Goal: Task Accomplishment & Management: Manage account settings

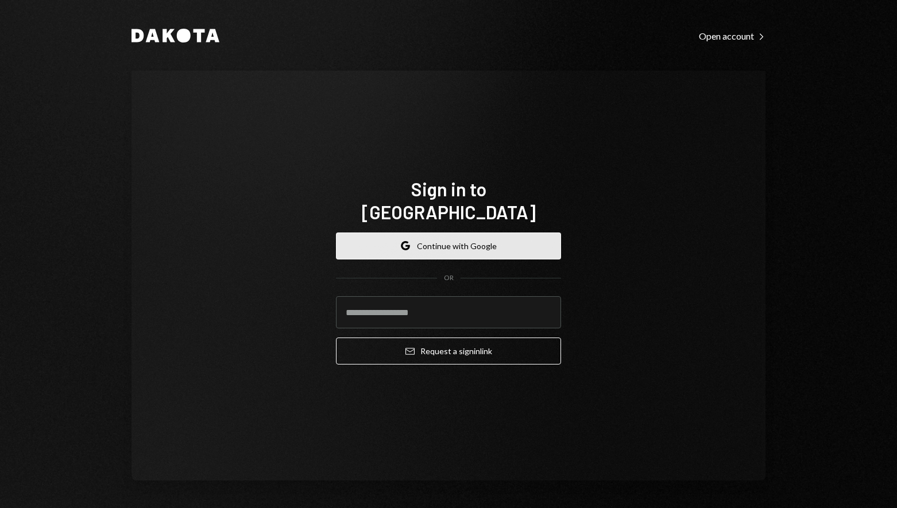
click at [443, 238] on button "Google Continue with Google" at bounding box center [448, 245] width 225 height 27
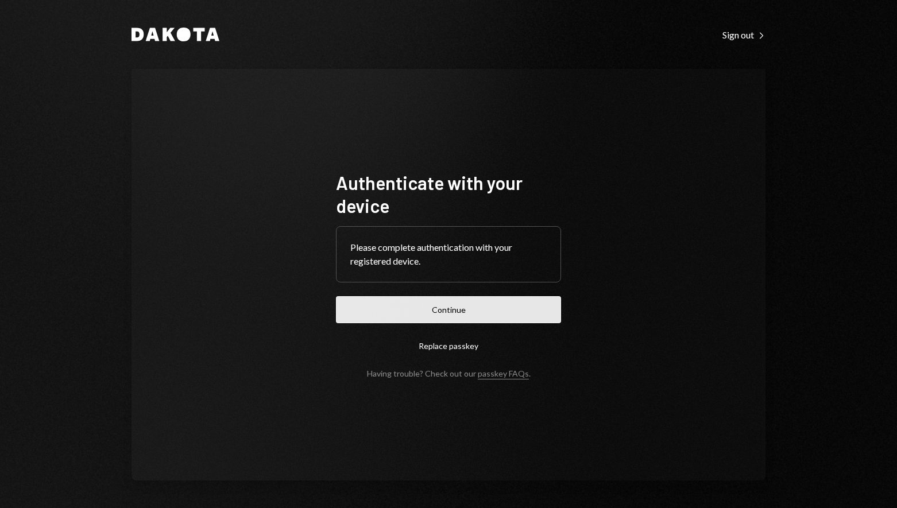
click at [460, 302] on button "Continue" at bounding box center [448, 309] width 225 height 27
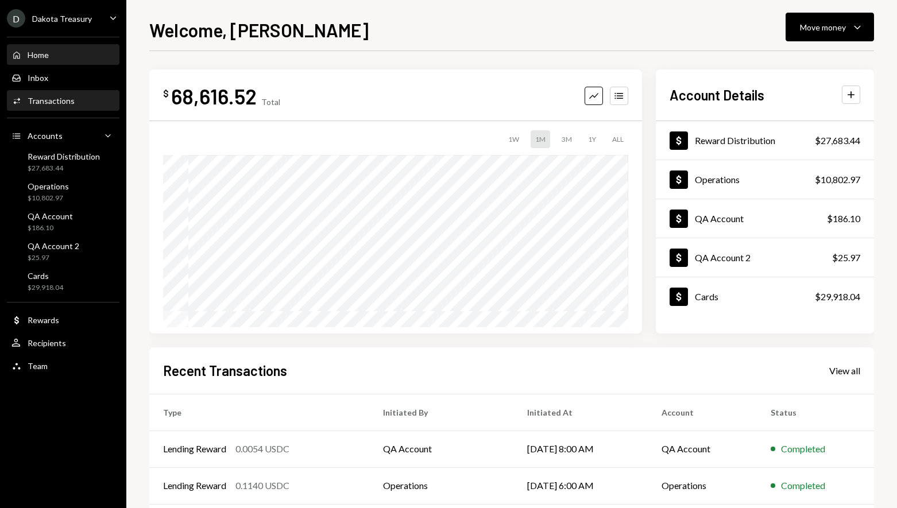
click at [88, 91] on div "Activities Transactions" at bounding box center [62, 101] width 103 height 20
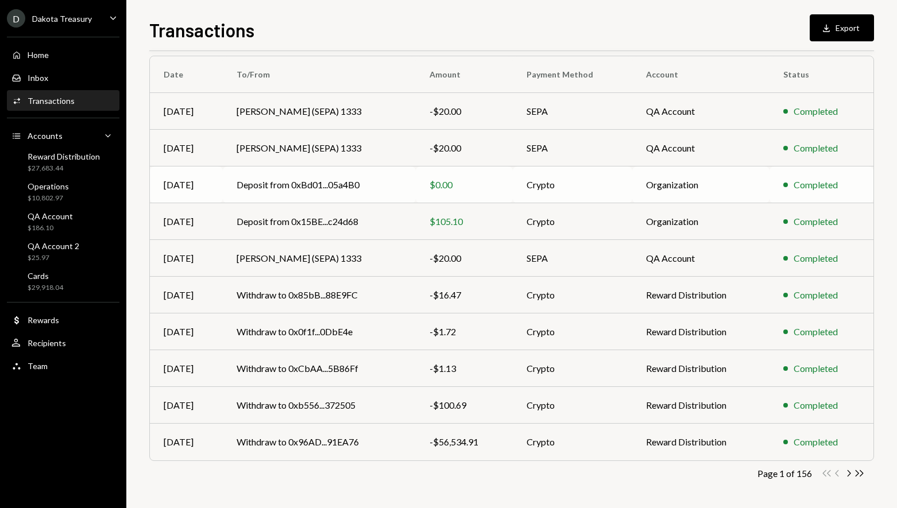
scroll to position [91, 0]
click at [848, 473] on icon "Chevron Right" at bounding box center [848, 472] width 11 height 11
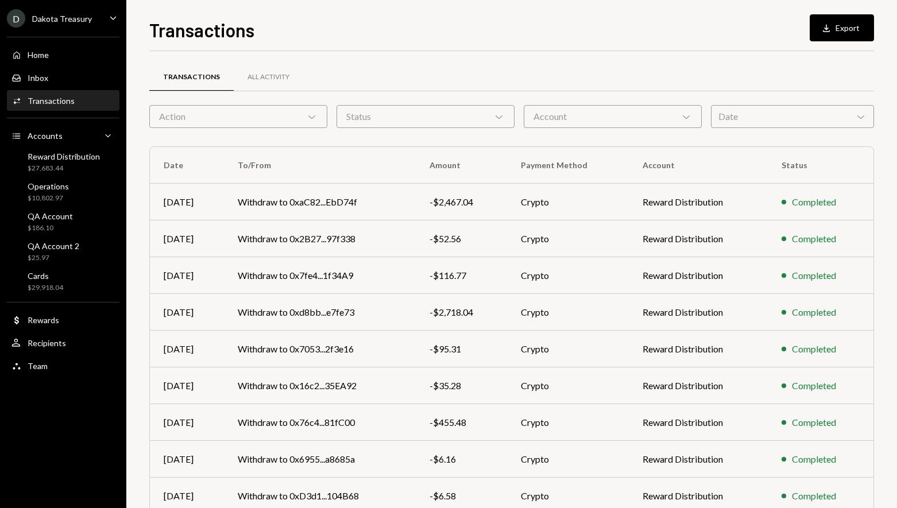
click at [290, 113] on div "Action Chevron Down" at bounding box center [238, 116] width 178 height 23
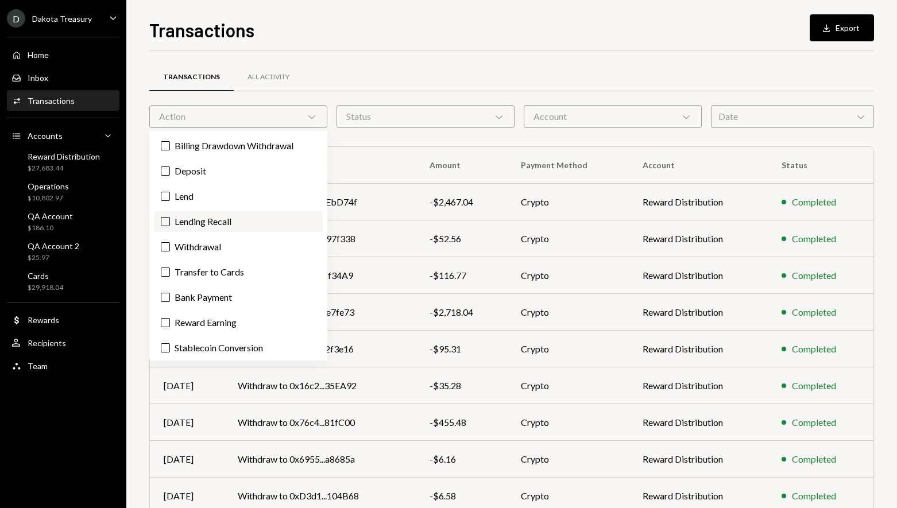
scroll to position [4, 0]
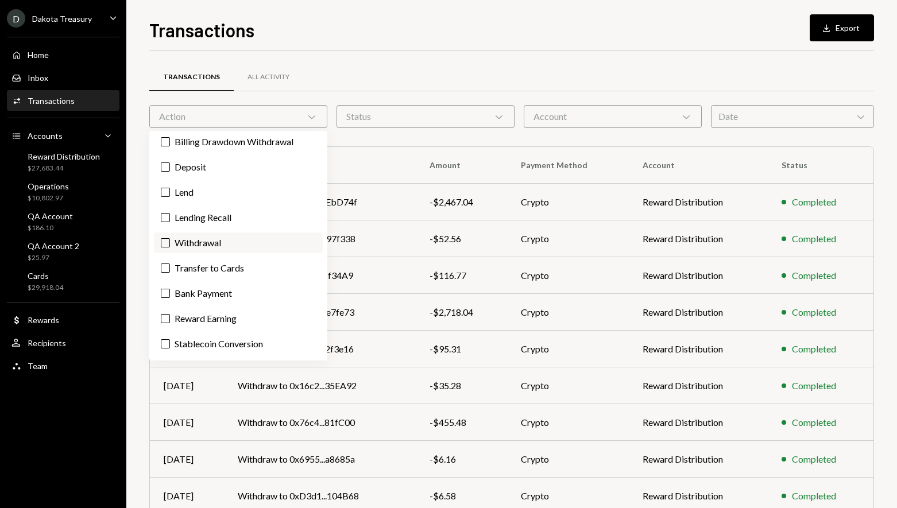
click at [219, 242] on label "Withdrawal" at bounding box center [238, 242] width 169 height 21
click at [170, 242] on button "Withdrawal" at bounding box center [165, 242] width 9 height 9
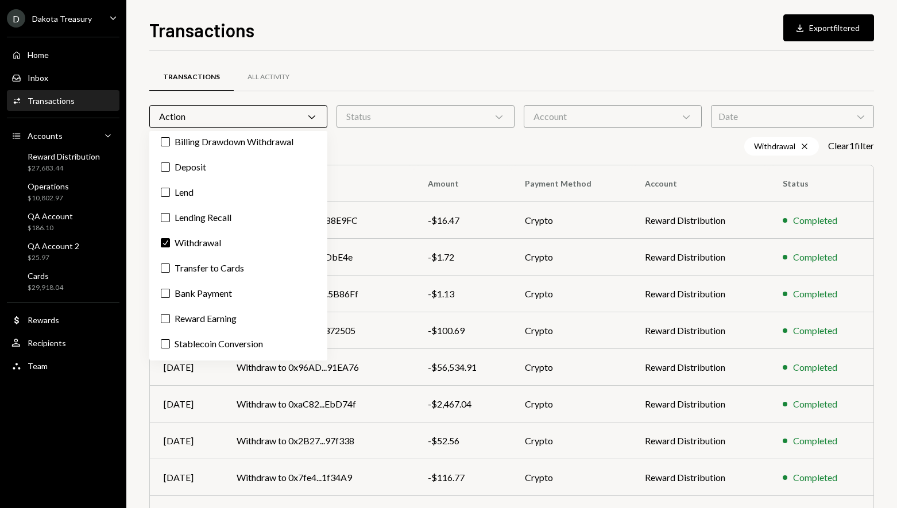
click at [524, 67] on div "Transactions All Activity" at bounding box center [511, 77] width 724 height 29
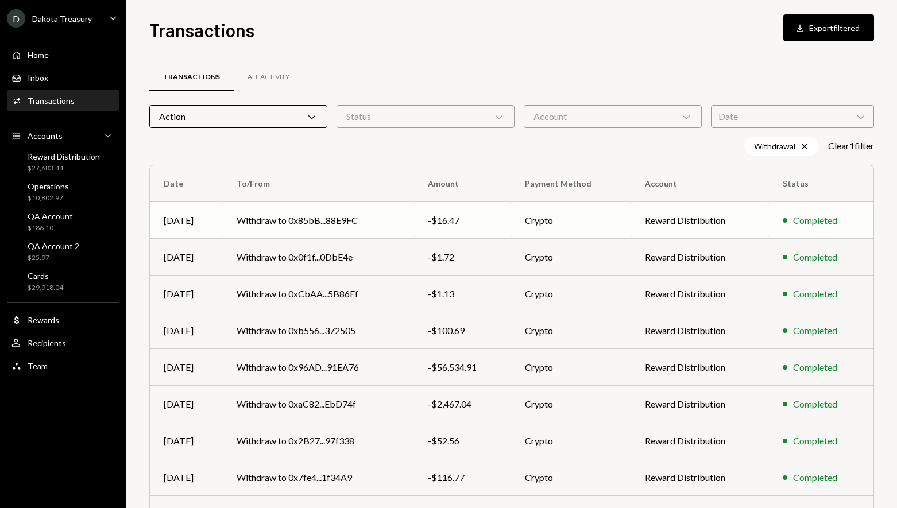
scroll to position [110, 0]
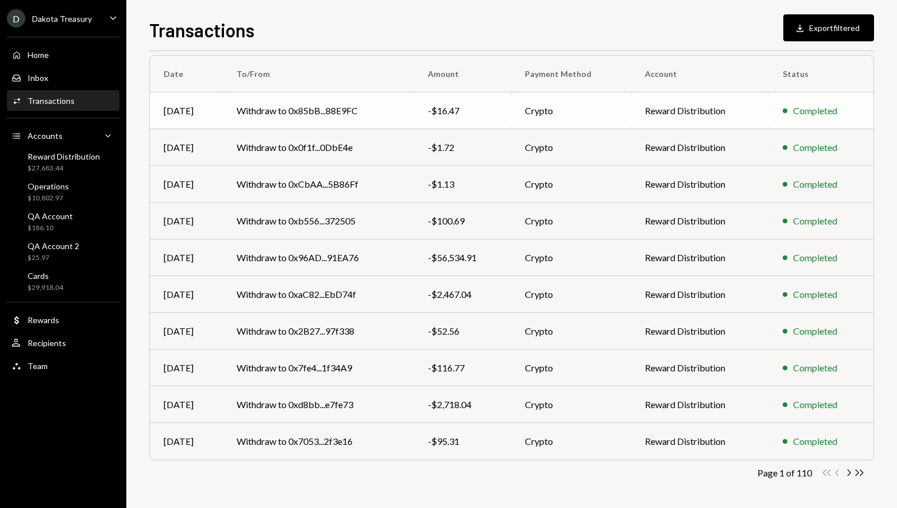
click at [493, 119] on td "-$16.47" at bounding box center [462, 110] width 97 height 37
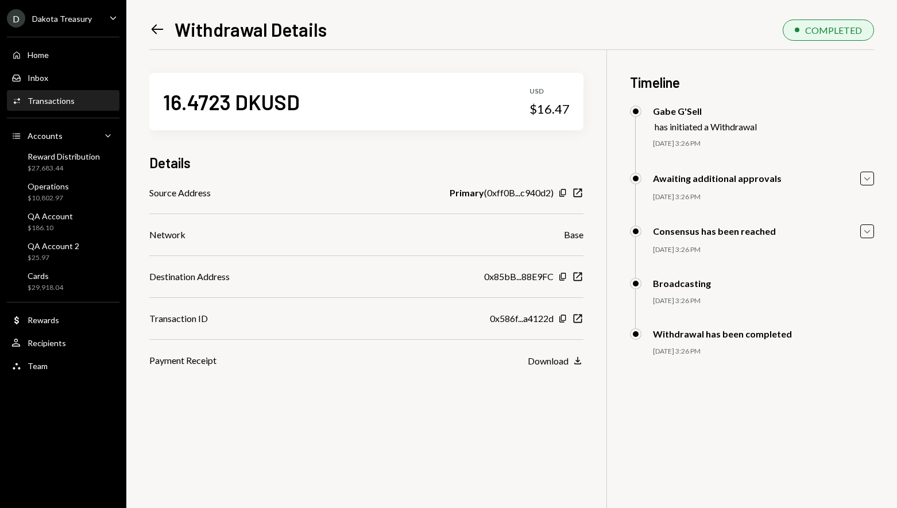
click at [159, 27] on icon "Left Arrow" at bounding box center [157, 29] width 16 height 16
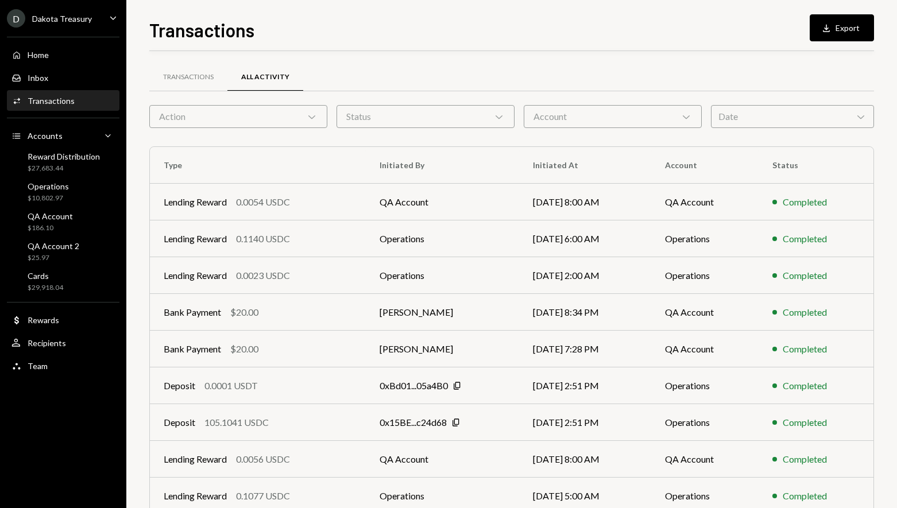
scroll to position [9, 0]
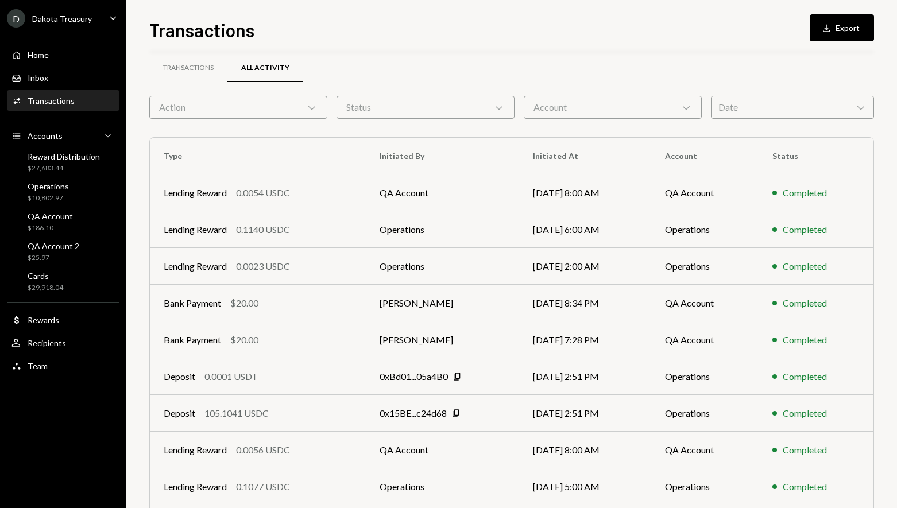
click at [284, 108] on div "Action Chevron Down" at bounding box center [238, 107] width 178 height 23
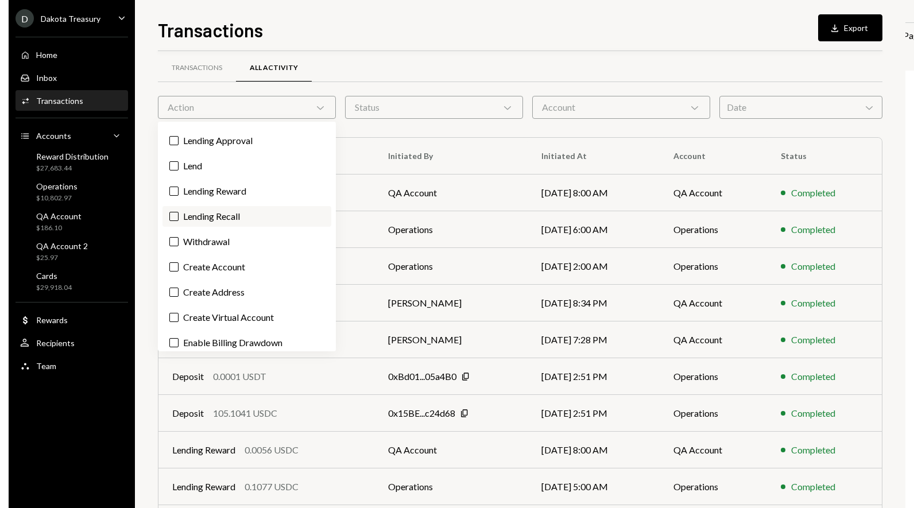
scroll to position [0, 0]
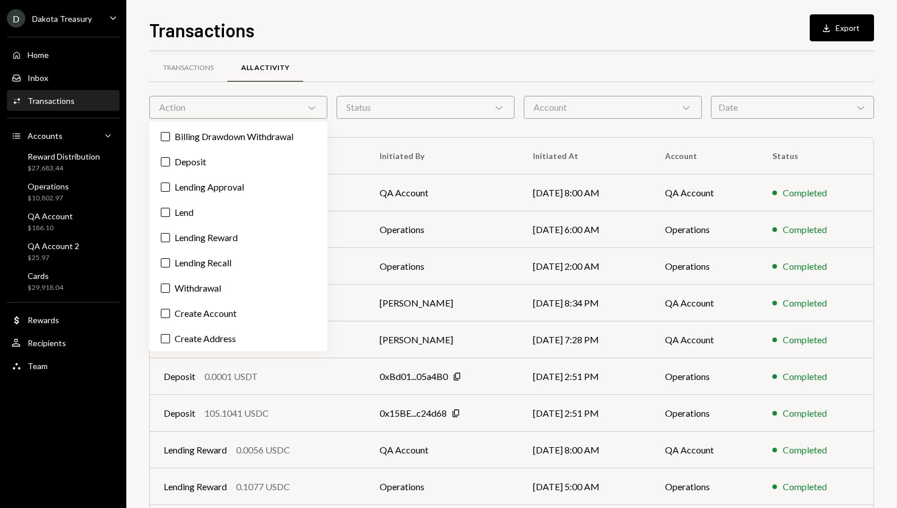
click at [382, 48] on div "Transactions Download Export Transactions All Activity Action Chevron Down Stat…" at bounding box center [511, 262] width 724 height 492
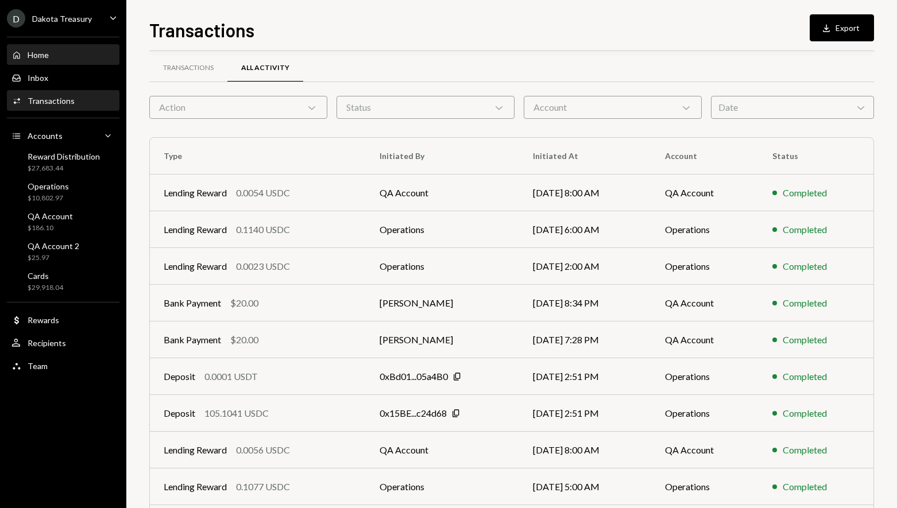
click at [74, 61] on div "Home Home" at bounding box center [62, 55] width 103 height 20
